Goal: Check status

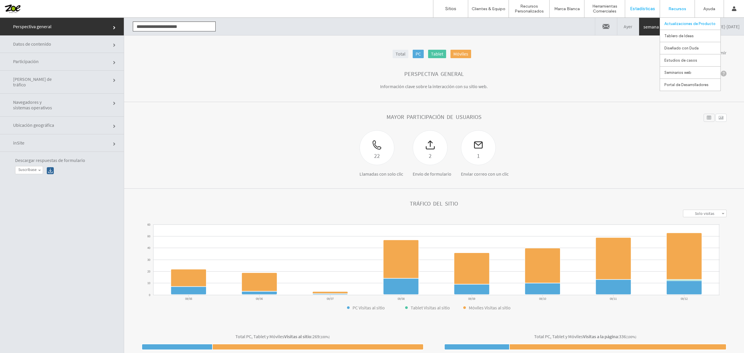
click at [709, 22] on label "Actualizaciones de Producto" at bounding box center [689, 24] width 51 height 4
click at [719, 24] on link "[DATE] - [DATE]" at bounding box center [726, 26] width 36 height 17
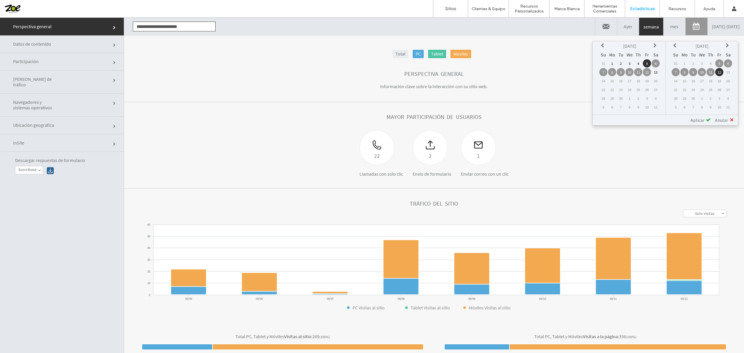
click at [606, 47] on icon at bounding box center [603, 45] width 5 height 5
click at [631, 80] on td "13" at bounding box center [629, 81] width 8 height 8
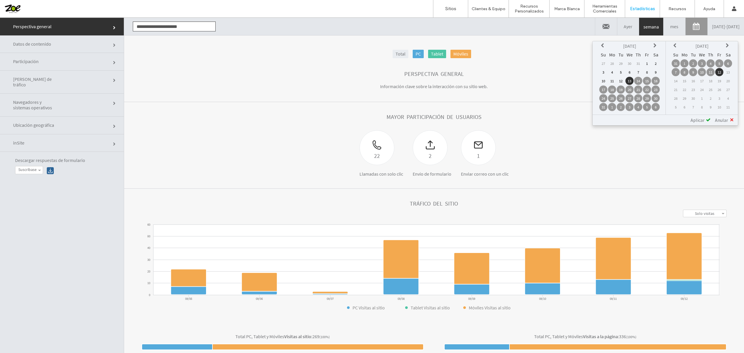
click at [697, 117] on span "Aplicar" at bounding box center [698, 120] width 14 height 6
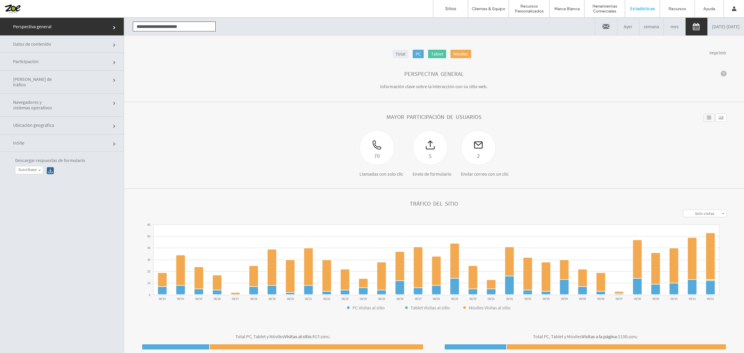
click at [84, 80] on link "[PERSON_NAME] de tráfico" at bounding box center [62, 82] width 124 height 23
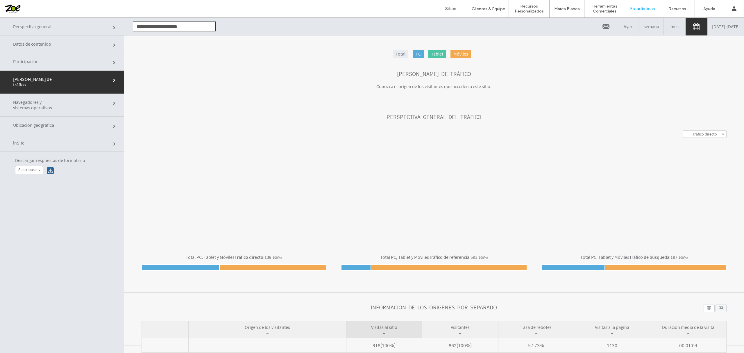
click at [87, 65] on link "Participación" at bounding box center [62, 61] width 124 height 17
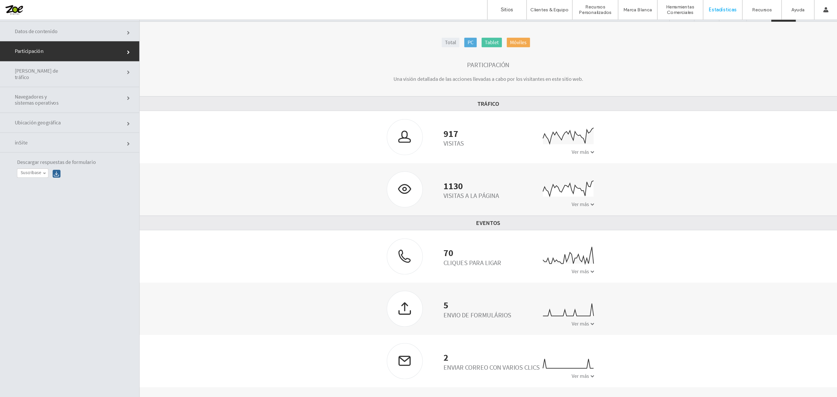
scroll to position [30, 0]
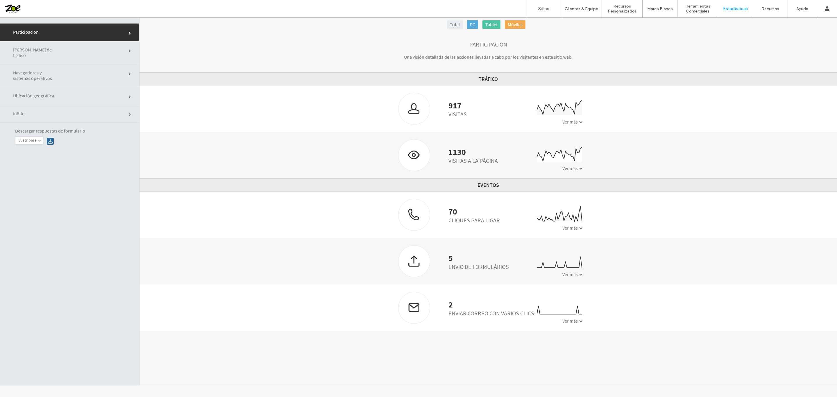
click at [720, 197] on div "70 Cliques para Ligar 0 5 10 08/13 08/14 08/15 08/16 08/17 08/18 08/19 08/20 08…" at bounding box center [489, 215] width 698 height 47
